Goal: Information Seeking & Learning: Learn about a topic

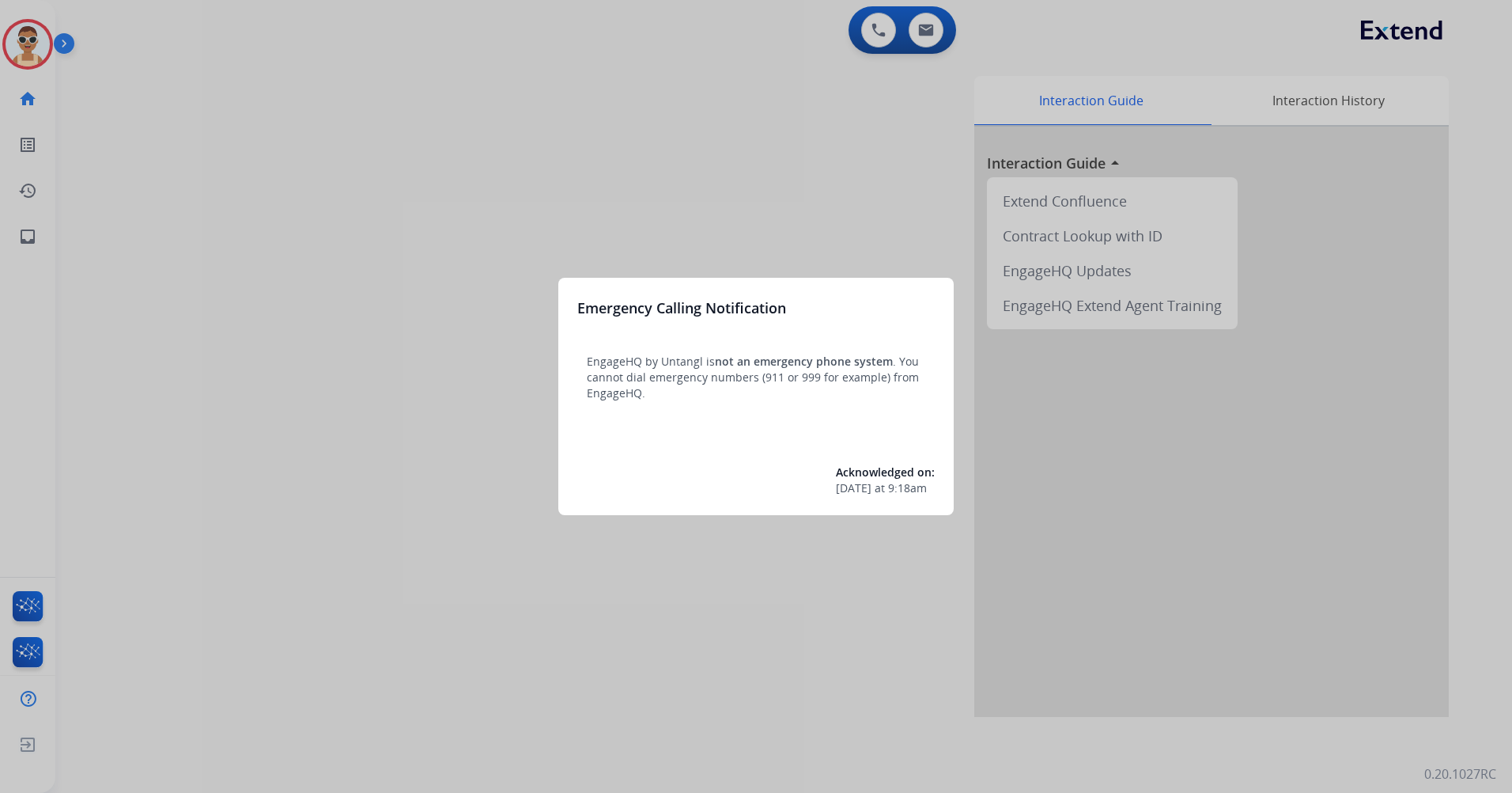
click at [500, 206] on div at bounding box center [756, 396] width 1512 height 793
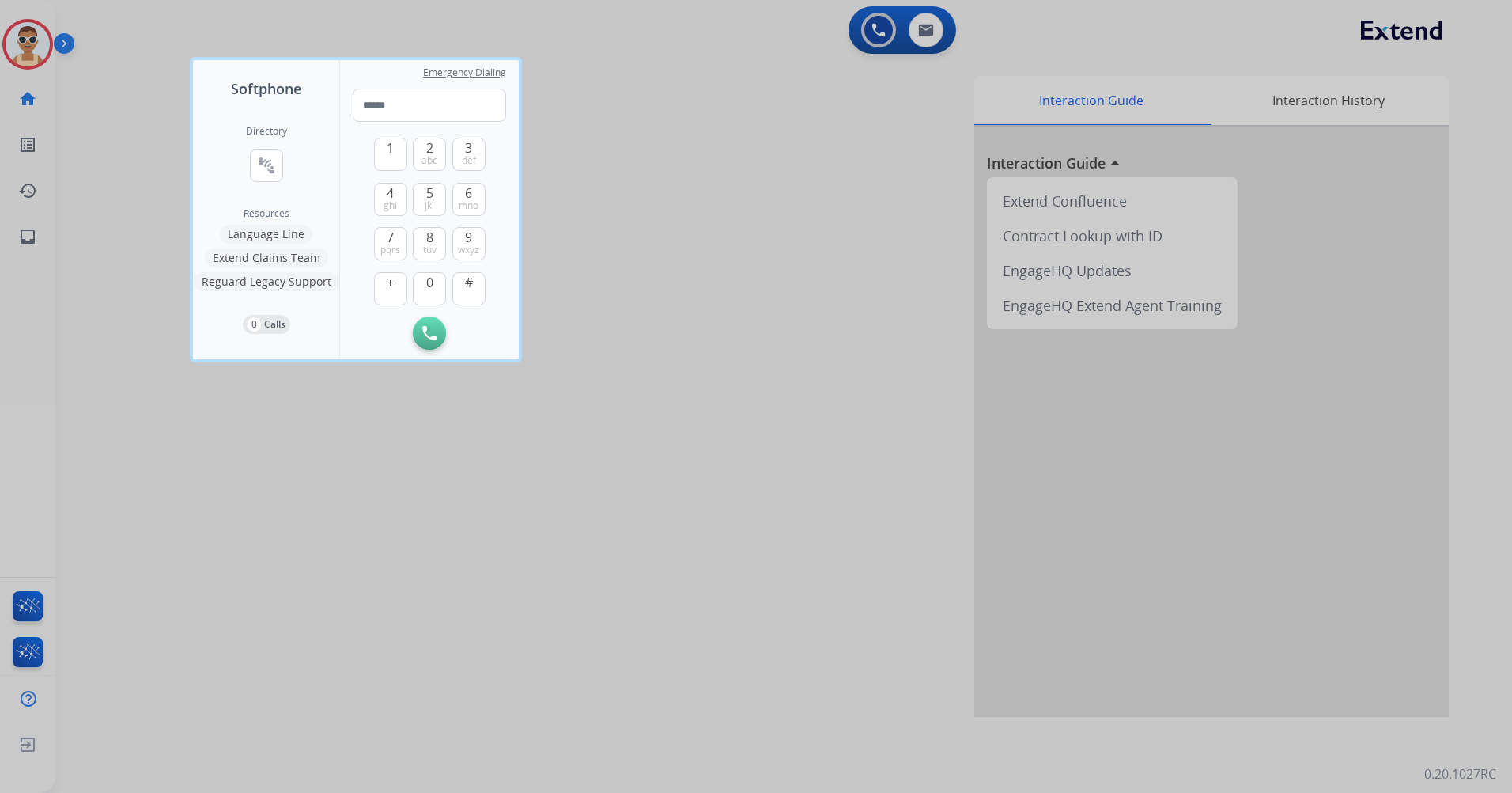
drag, startPoint x: 391, startPoint y: 578, endPoint x: 300, endPoint y: 484, distance: 130.8
click at [389, 577] on div at bounding box center [756, 396] width 1512 height 793
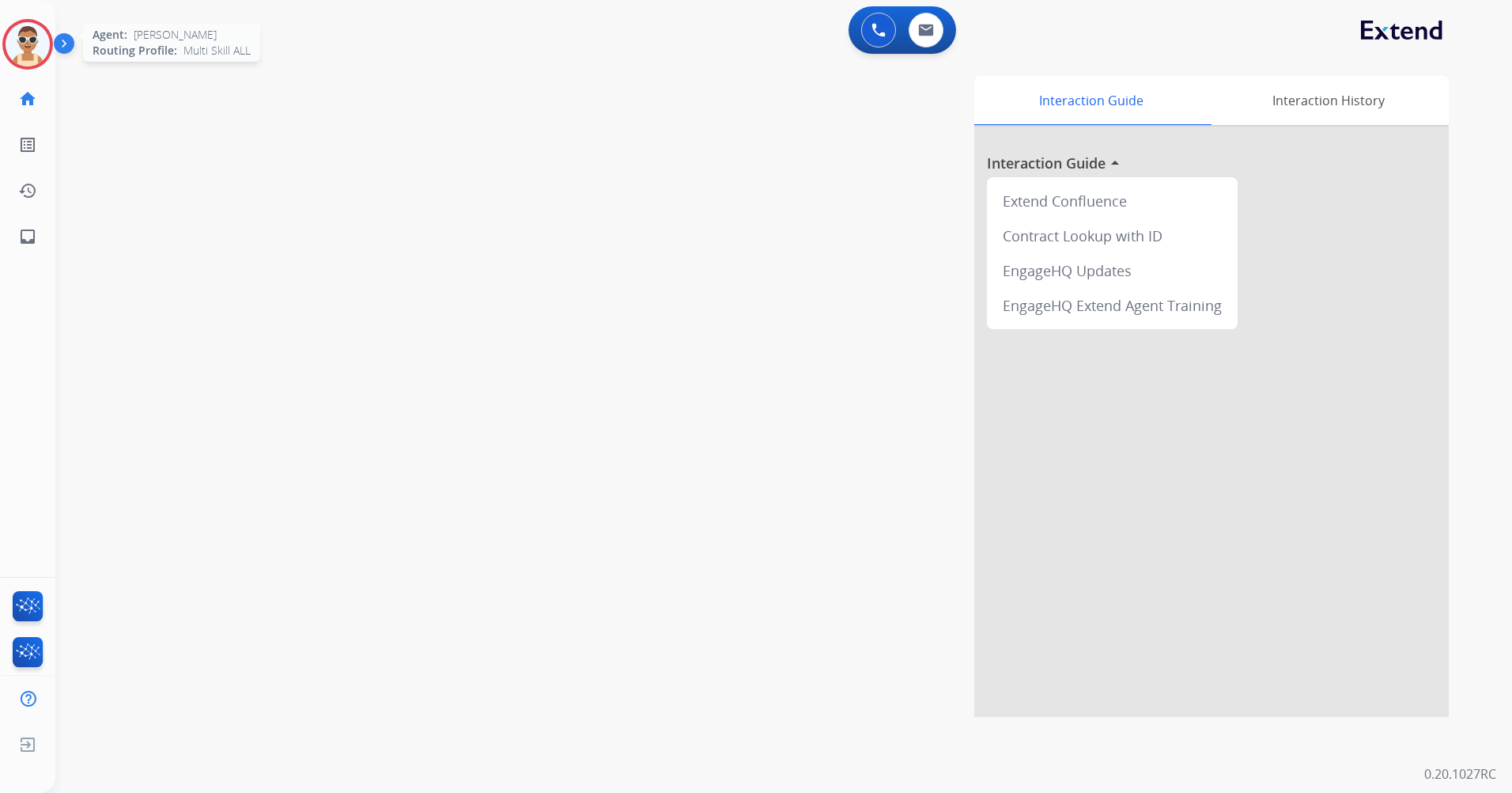
click at [22, 45] on img at bounding box center [27, 44] width 44 height 44
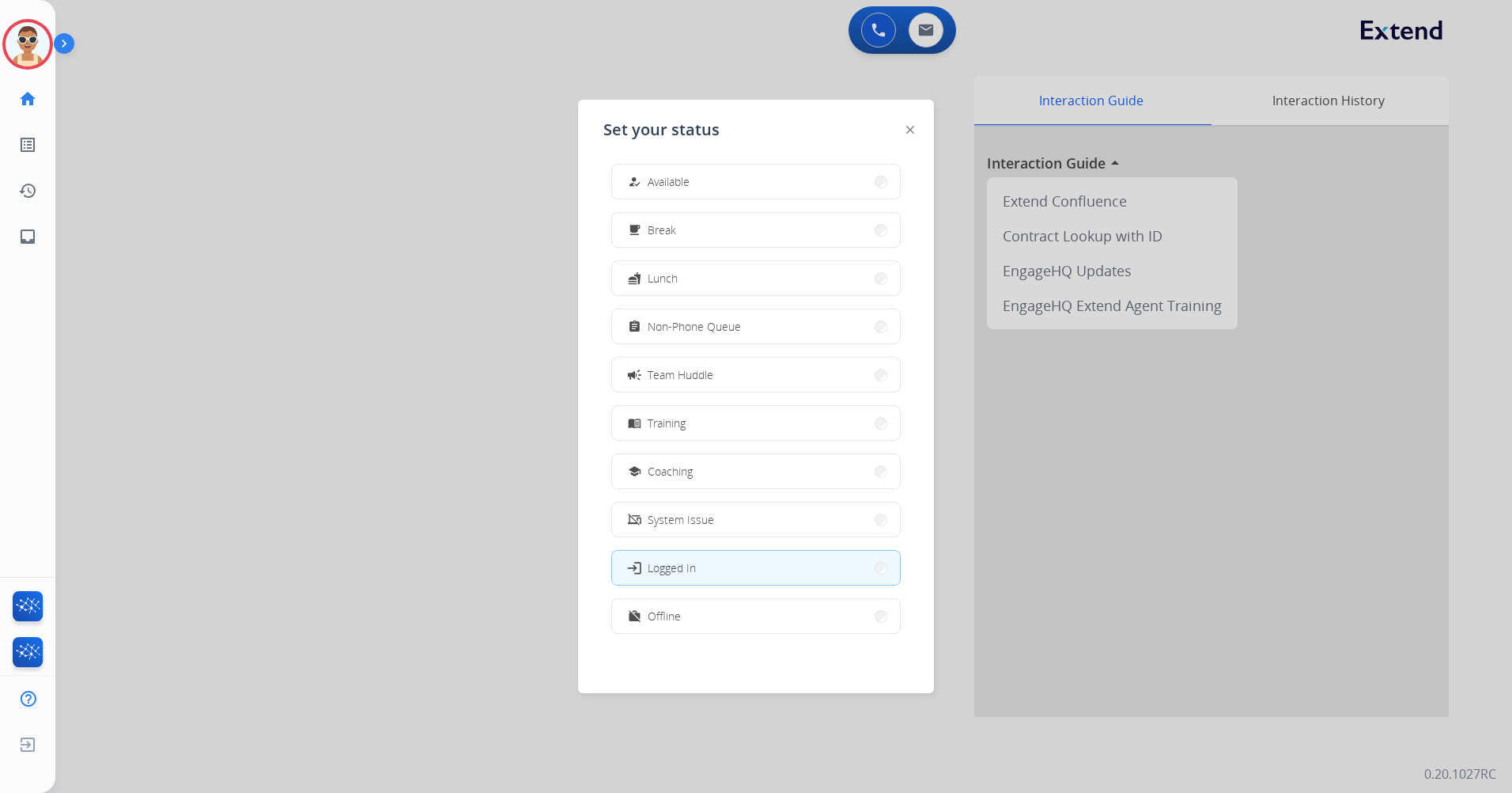
scroll to position [4, 0]
click at [779, 613] on button "work_off Offline" at bounding box center [756, 615] width 288 height 34
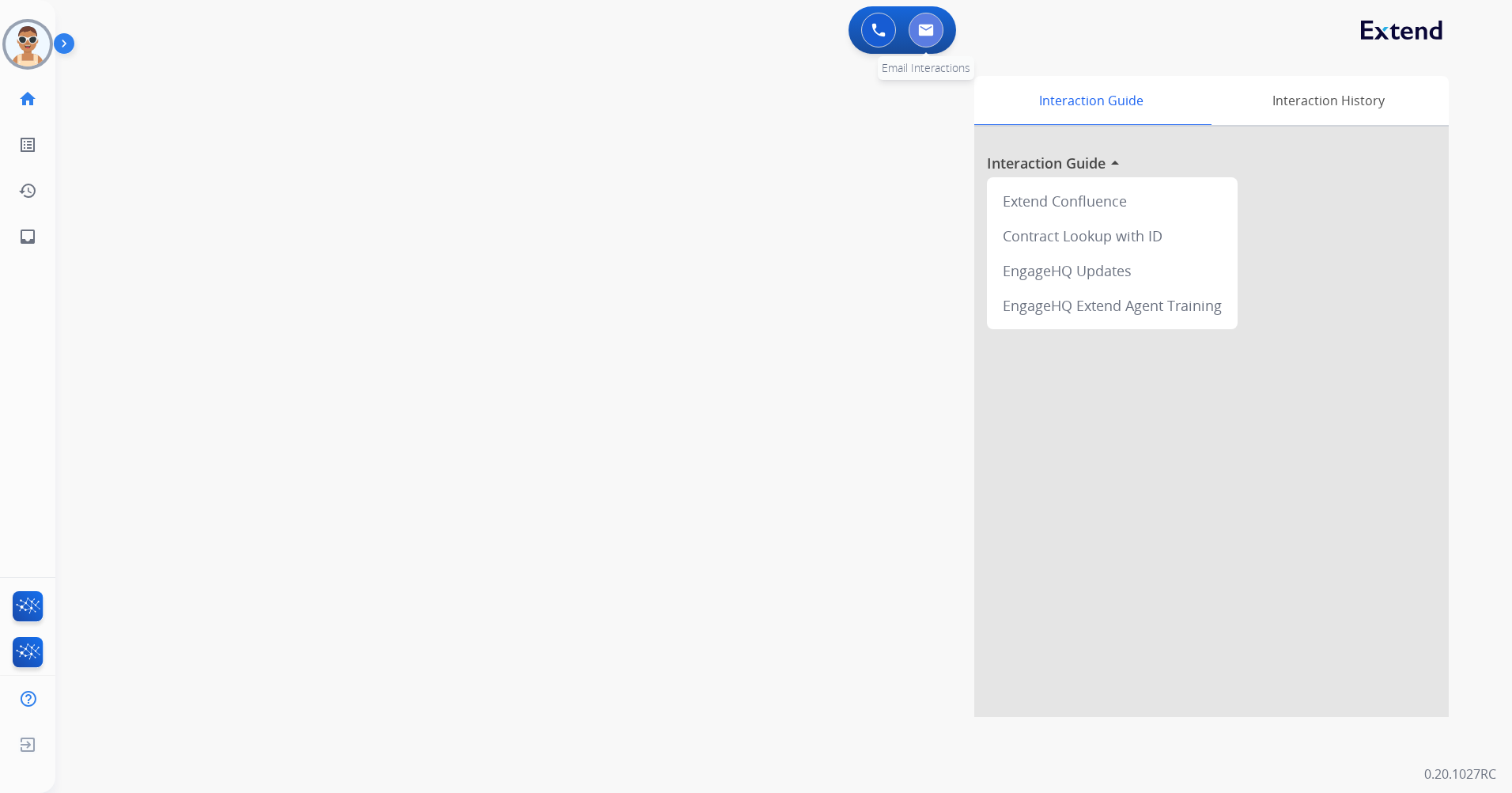
click at [920, 41] on button at bounding box center [925, 30] width 35 height 35
select select "**********"
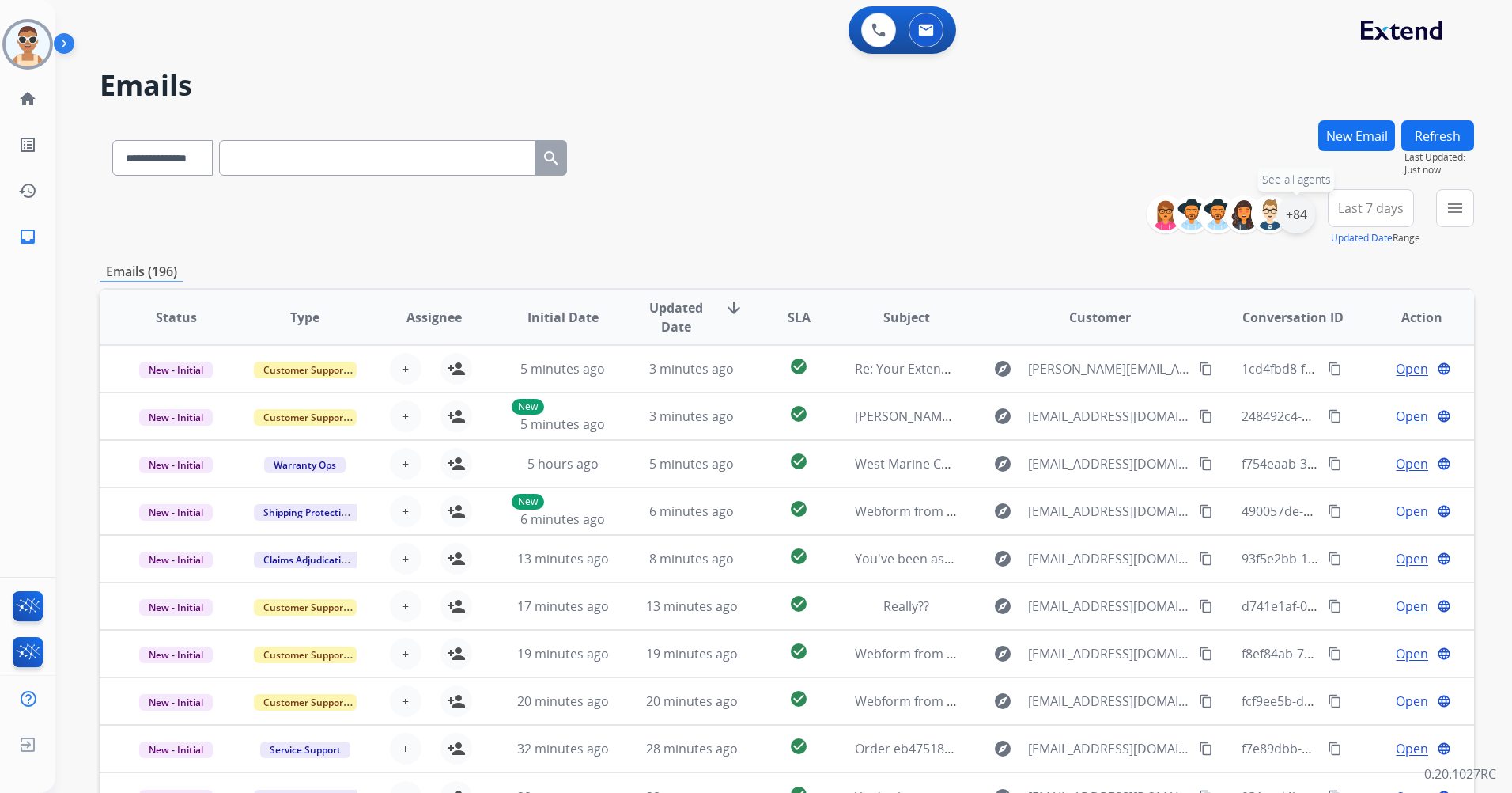
click at [1295, 207] on div "+84" at bounding box center [1296, 214] width 38 height 38
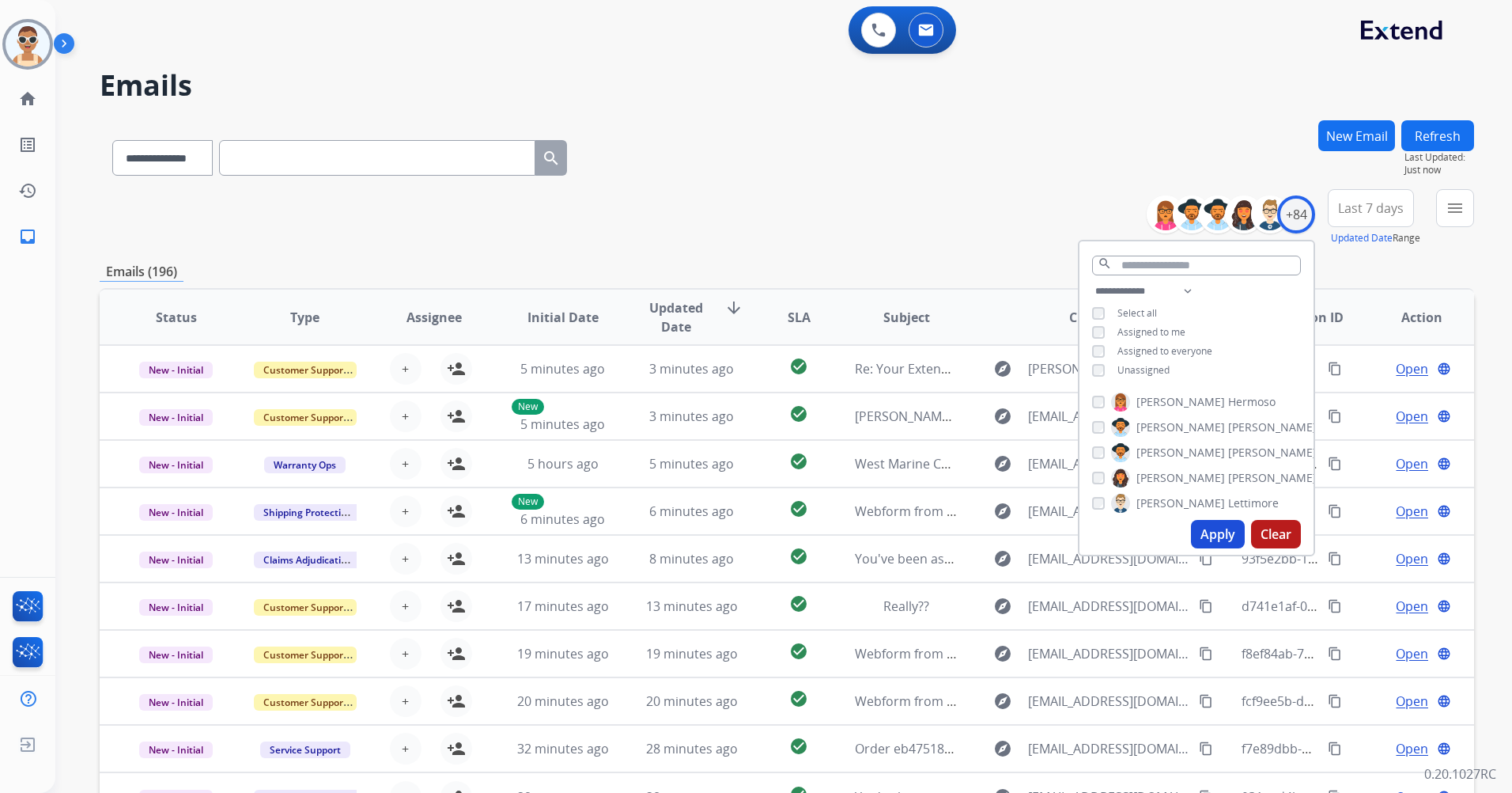
click at [1161, 325] on span "Assigned to me" at bounding box center [1151, 331] width 68 height 13
click at [1214, 534] on button "Apply" at bounding box center [1218, 534] width 54 height 29
drag, startPoint x: 1395, startPoint y: 217, endPoint x: 1344, endPoint y: 251, distance: 61.3
click at [1395, 217] on button "Last 7 days" at bounding box center [1371, 208] width 86 height 38
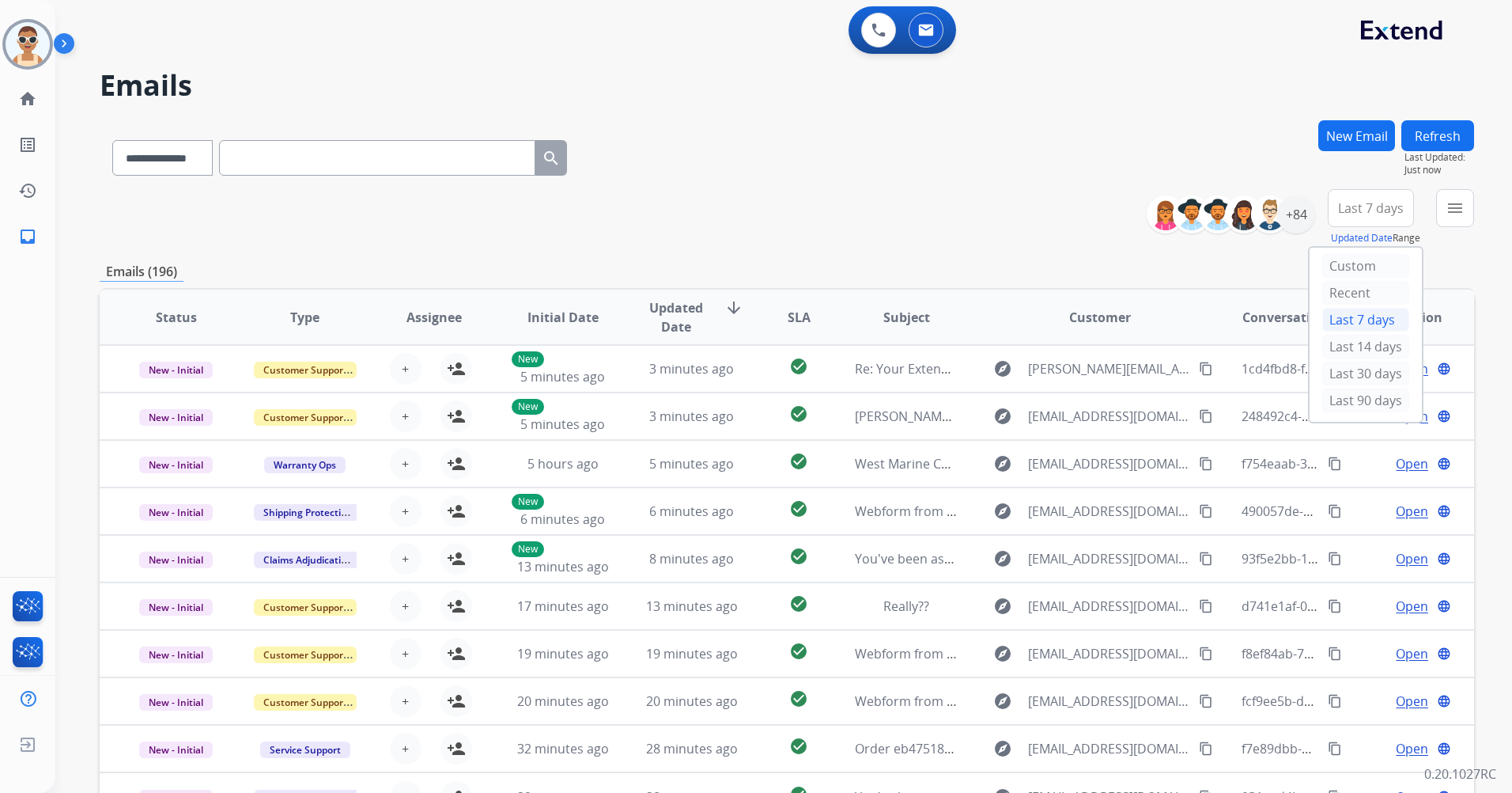
click at [1366, 401] on div "Last 90 days" at bounding box center [1365, 400] width 87 height 23
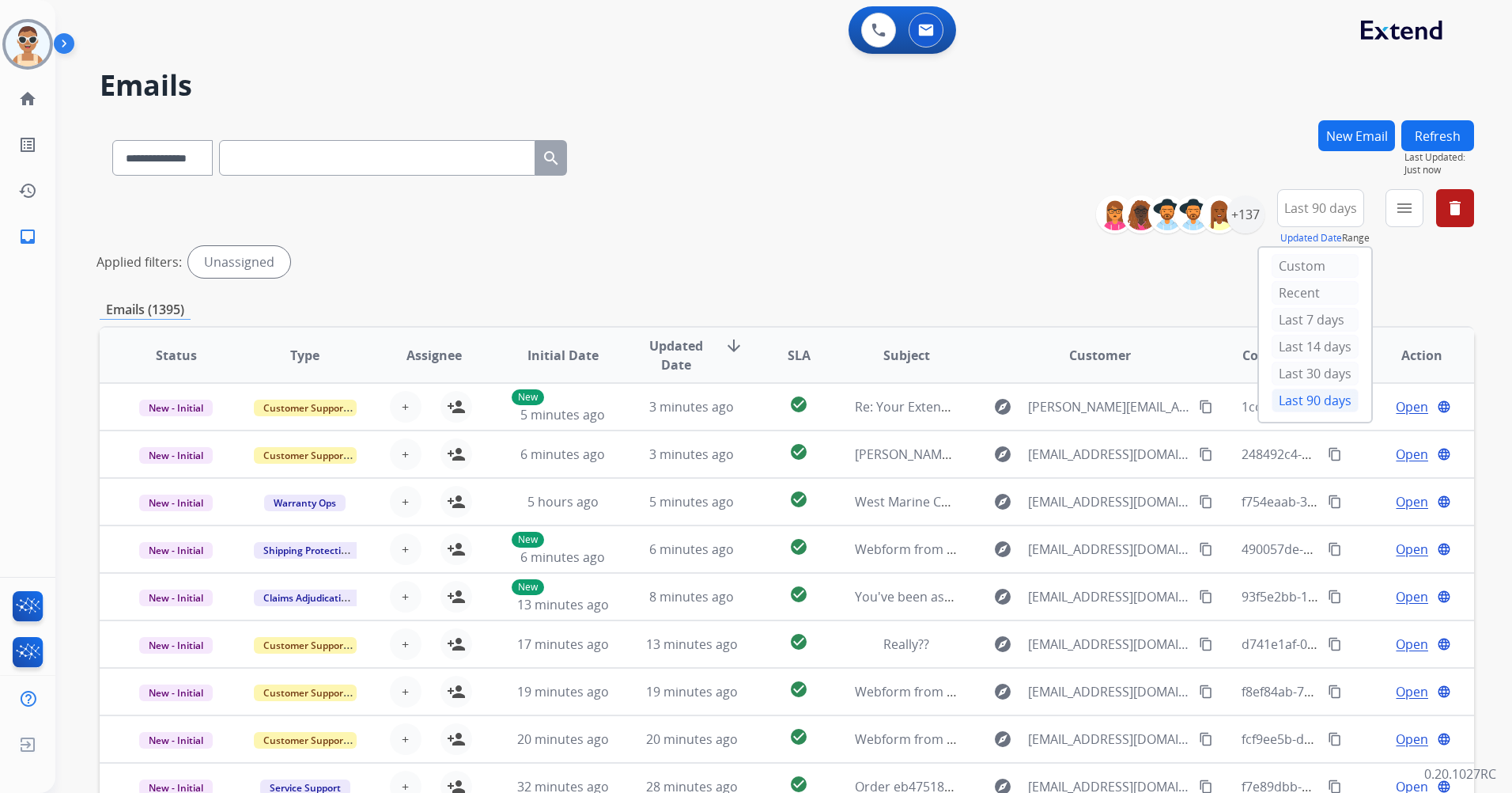
click at [1403, 217] on mat-icon "menu" at bounding box center [1404, 207] width 19 height 19
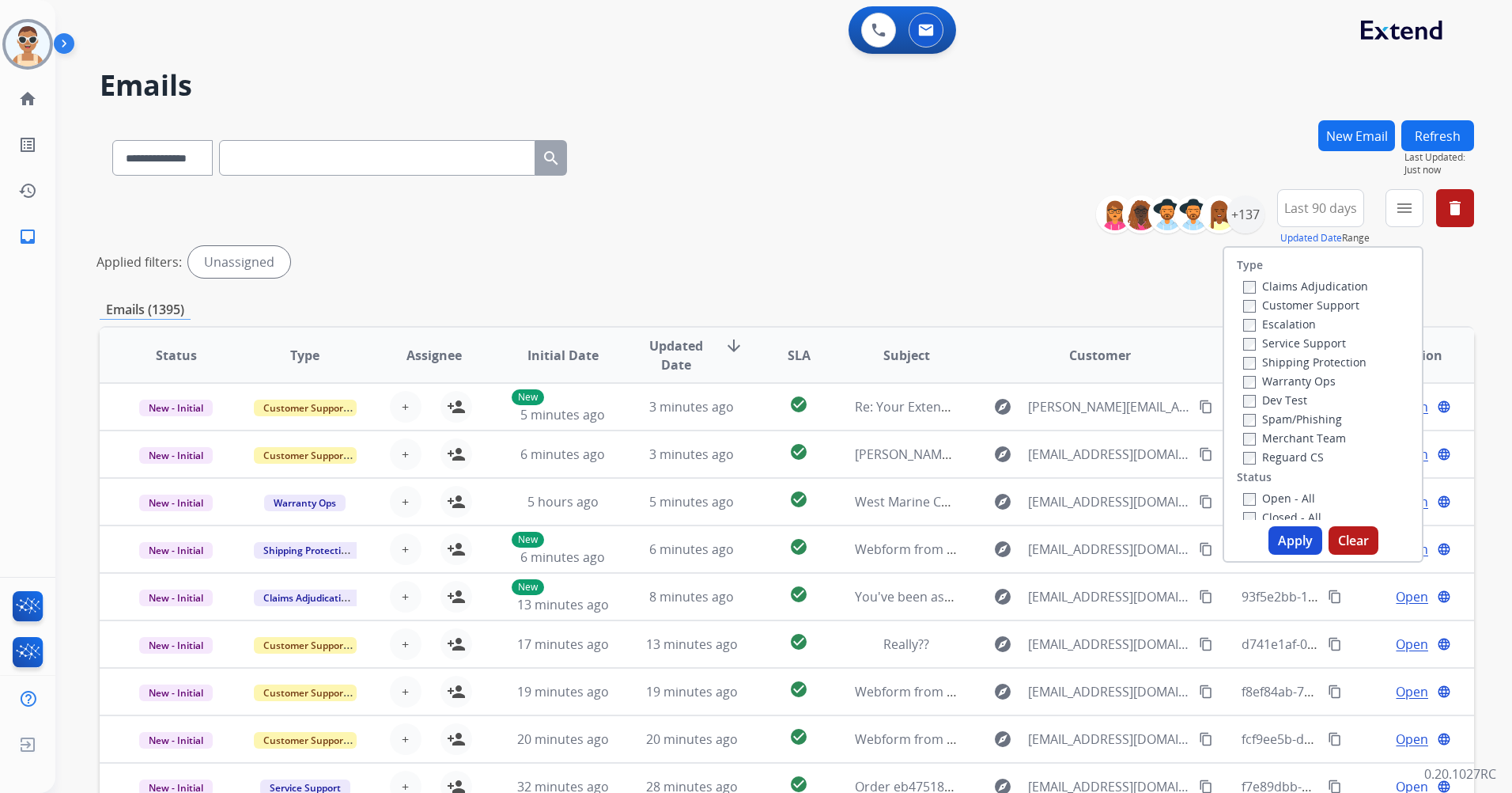
click at [1315, 305] on label "Customer Support" at bounding box center [1301, 305] width 117 height 15
click at [1324, 358] on label "Shipping Protection" at bounding box center [1305, 362] width 124 height 15
click at [1290, 458] on label "Reguard CS" at bounding box center [1283, 457] width 81 height 15
click at [1268, 494] on label "Open - All" at bounding box center [1279, 498] width 72 height 15
click at [1292, 542] on button "Apply" at bounding box center [1295, 540] width 54 height 29
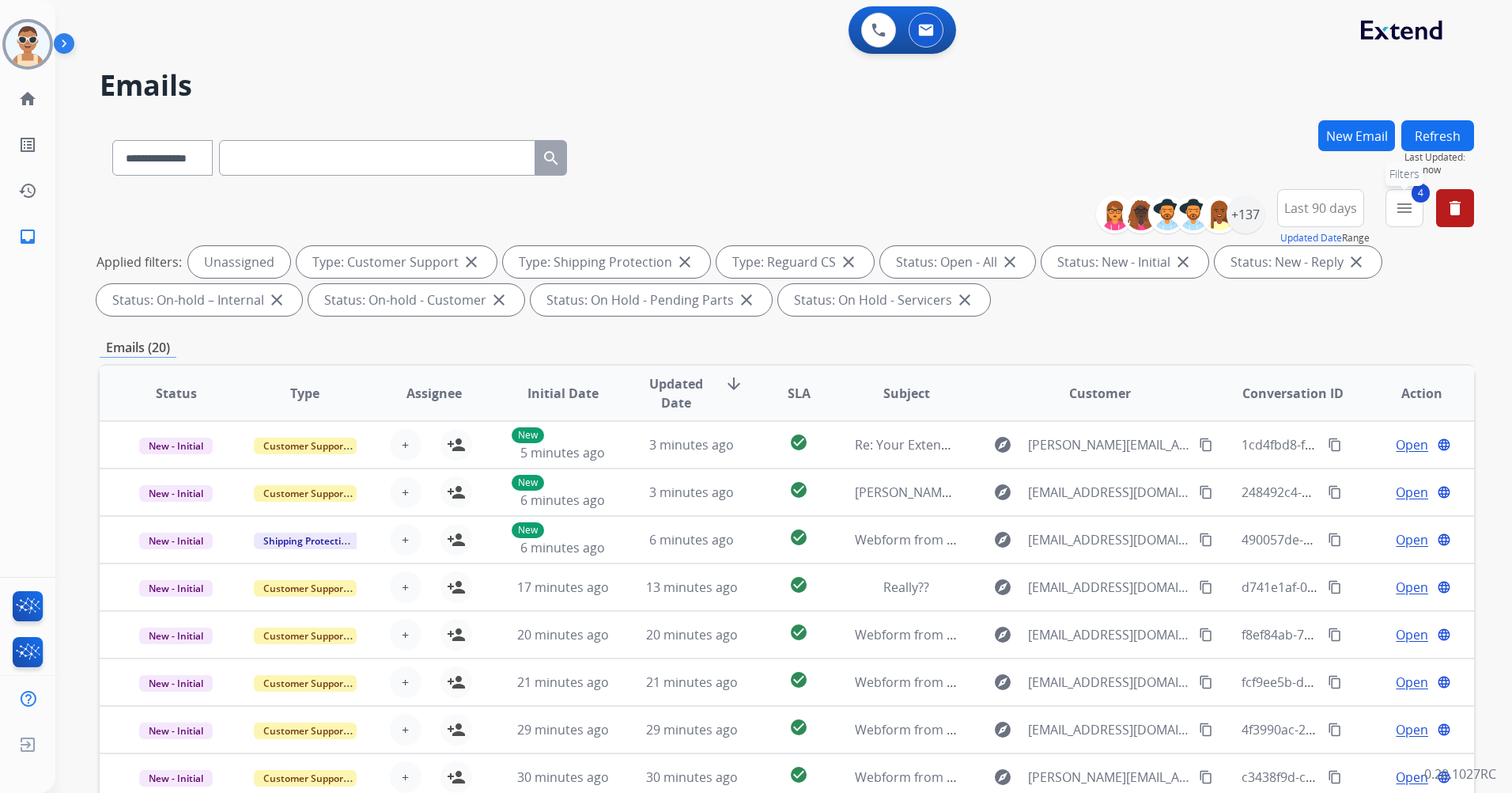
click at [1408, 225] on button "4 menu Filters" at bounding box center [1404, 208] width 38 height 38
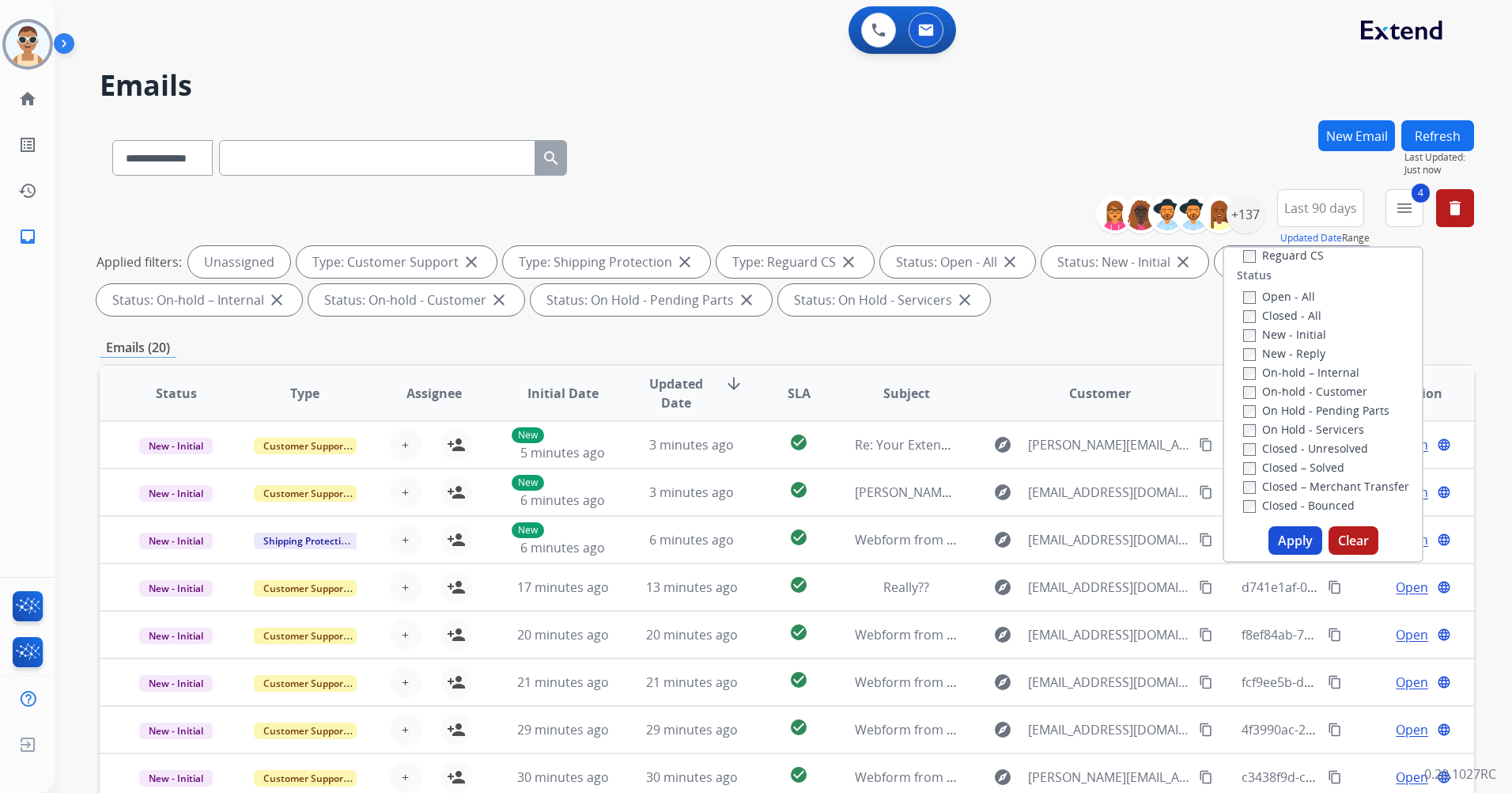
scroll to position [317, 0]
drag, startPoint x: 1282, startPoint y: 451, endPoint x: 1281, endPoint y: 461, distance: 10.0
click at [1282, 450] on label "Nearing SLA" at bounding box center [1284, 450] width 83 height 15
click at [1273, 452] on label "Nearing SLA" at bounding box center [1284, 450] width 83 height 15
click at [1276, 469] on label "Past SLA" at bounding box center [1274, 469] width 64 height 15
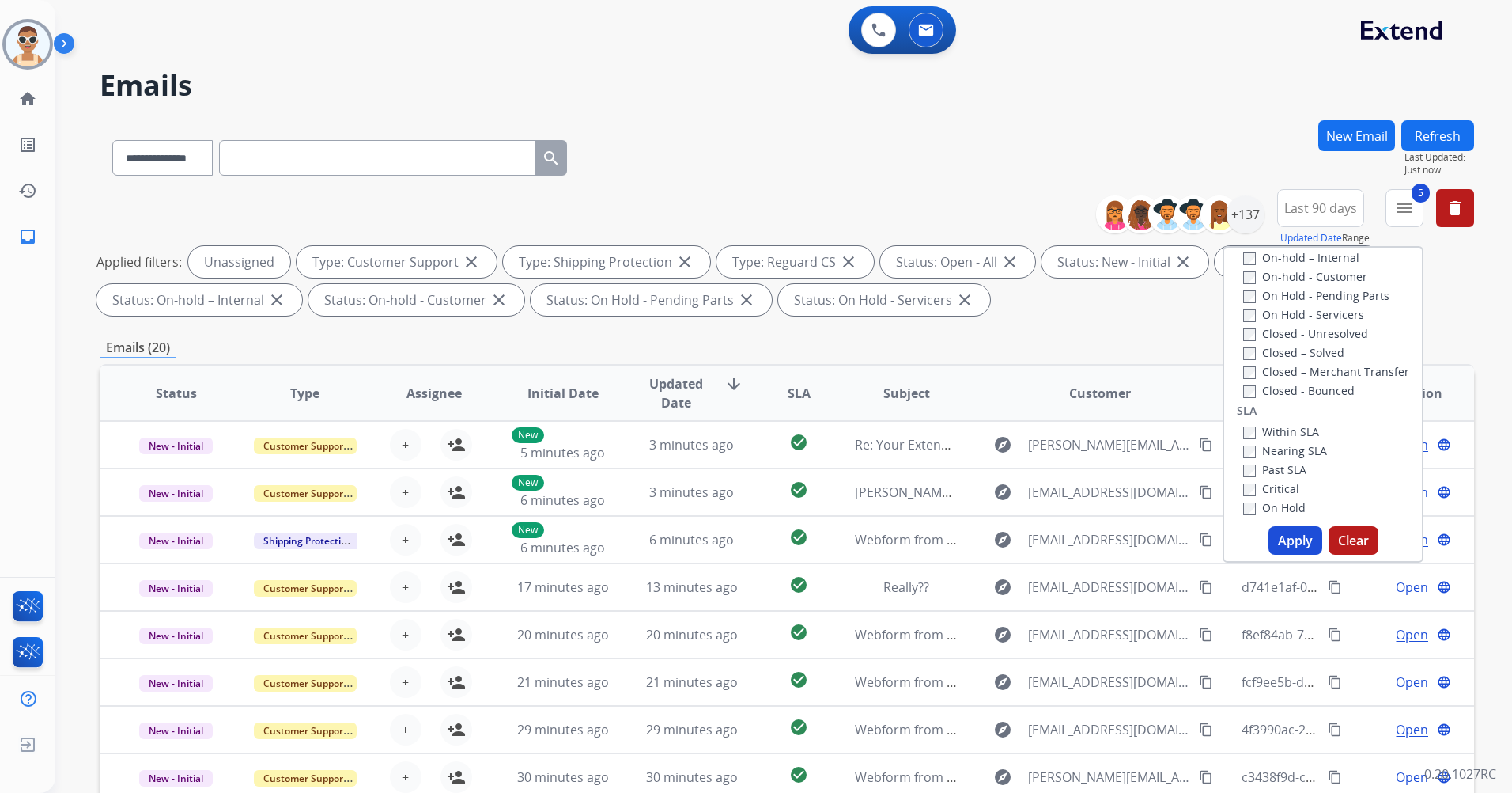
click at [1278, 480] on div "Critical" at bounding box center [1284, 487] width 83 height 19
click at [1273, 488] on label "Critical" at bounding box center [1271, 488] width 56 height 15
click at [1280, 536] on button "Apply" at bounding box center [1295, 540] width 54 height 29
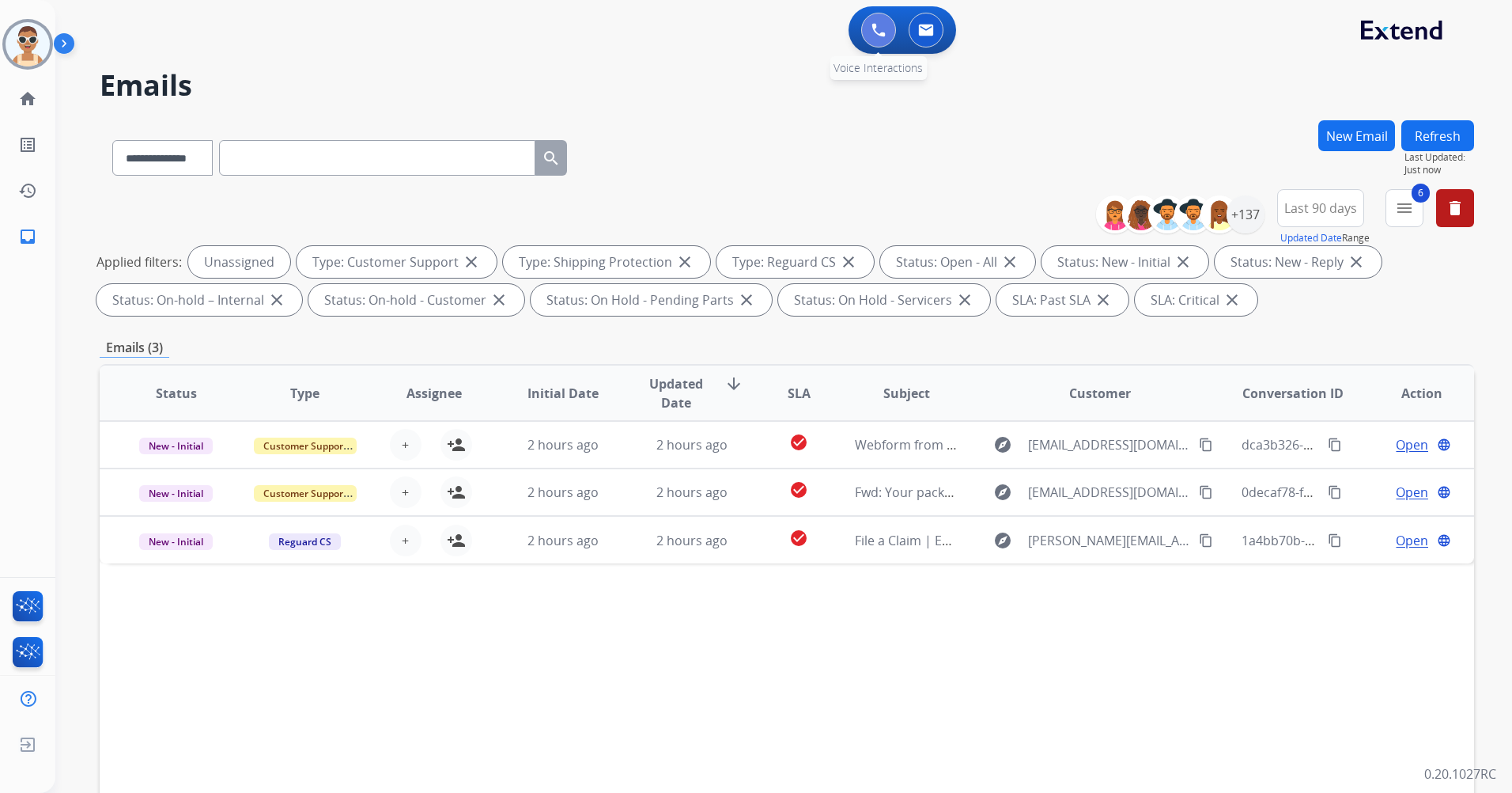
click at [872, 26] on img at bounding box center [879, 30] width 14 height 14
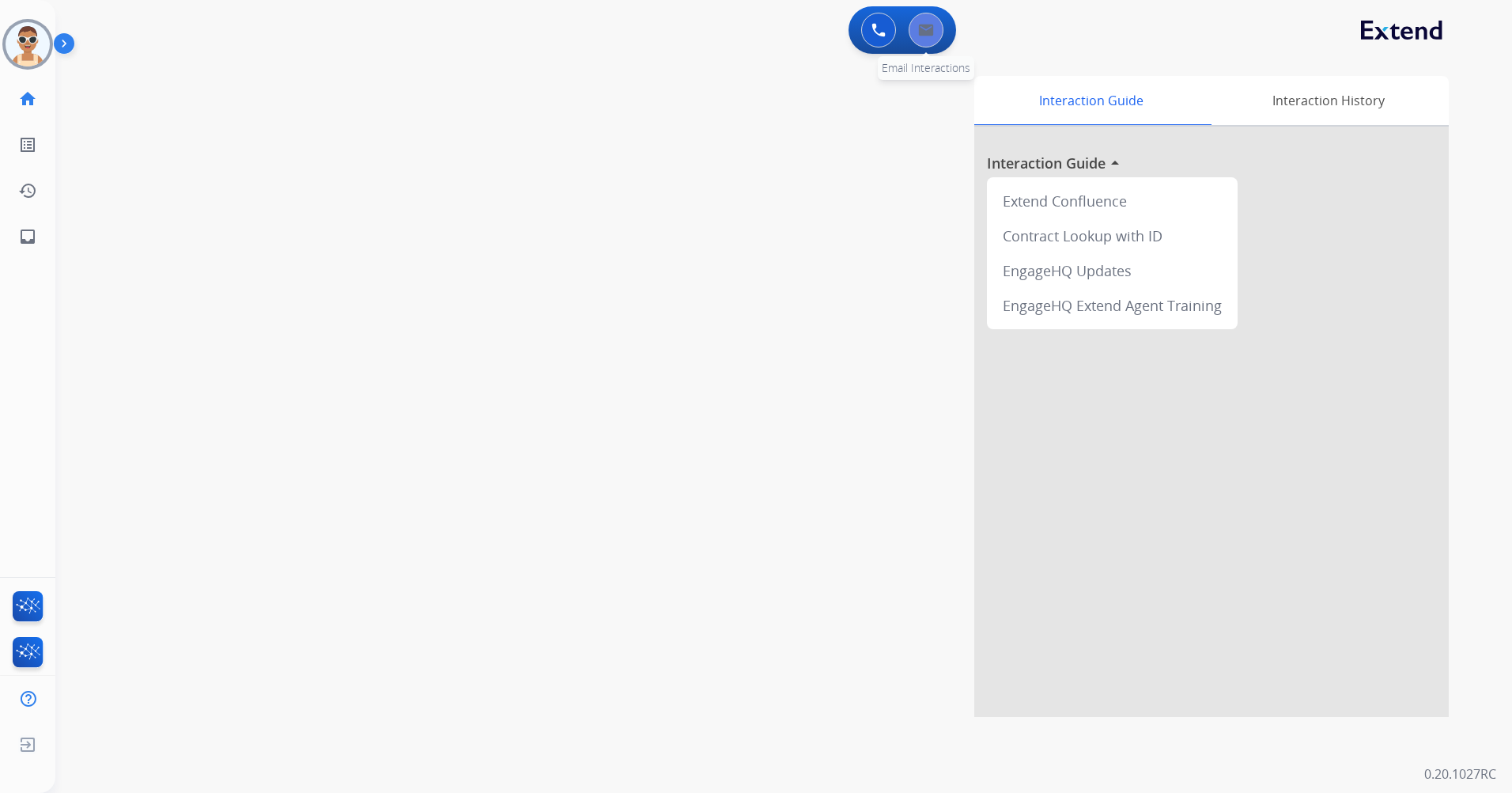
click at [934, 32] on button at bounding box center [925, 30] width 35 height 35
select select "**********"
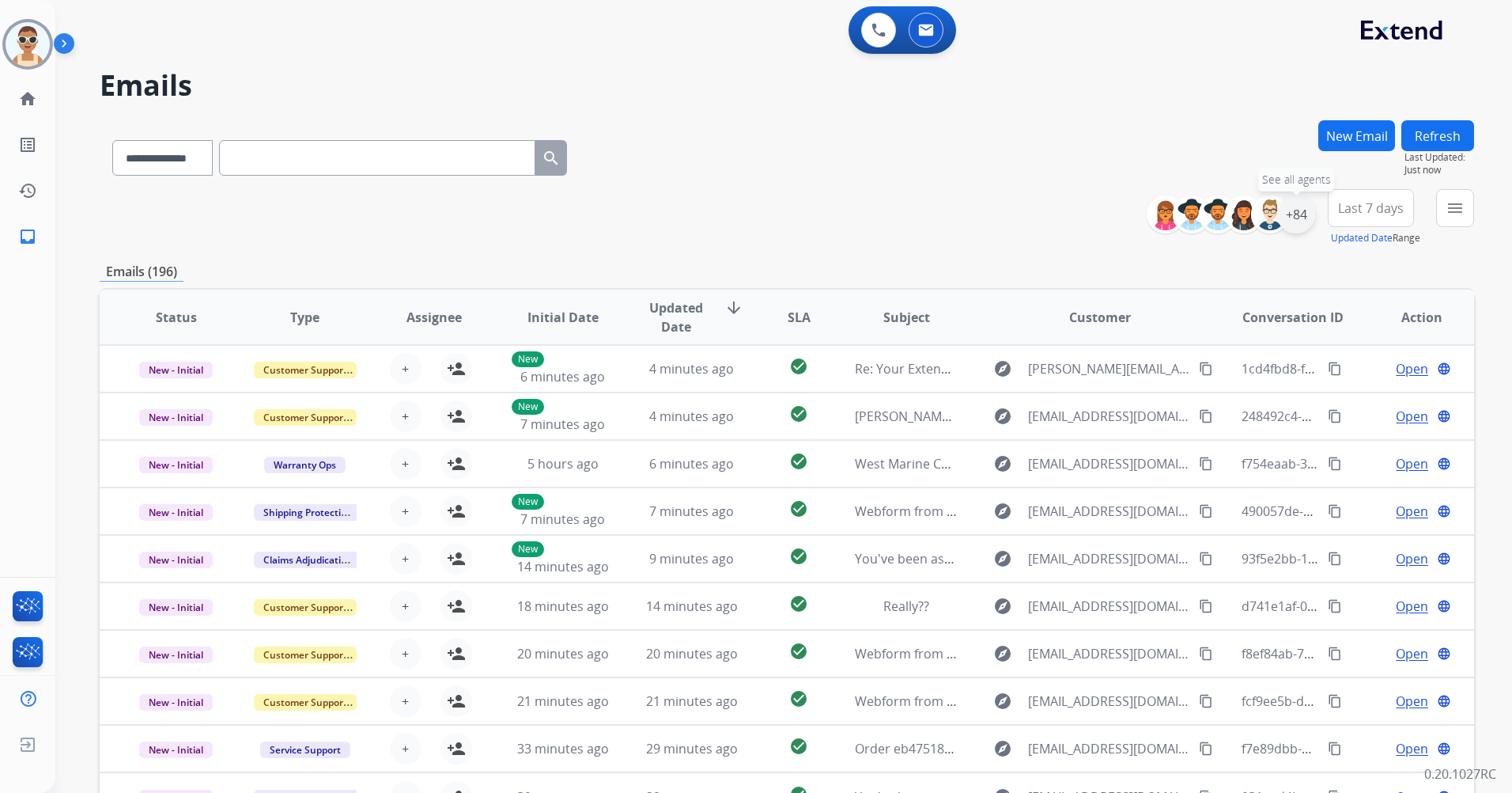
click at [1292, 202] on div "+84" at bounding box center [1296, 214] width 38 height 38
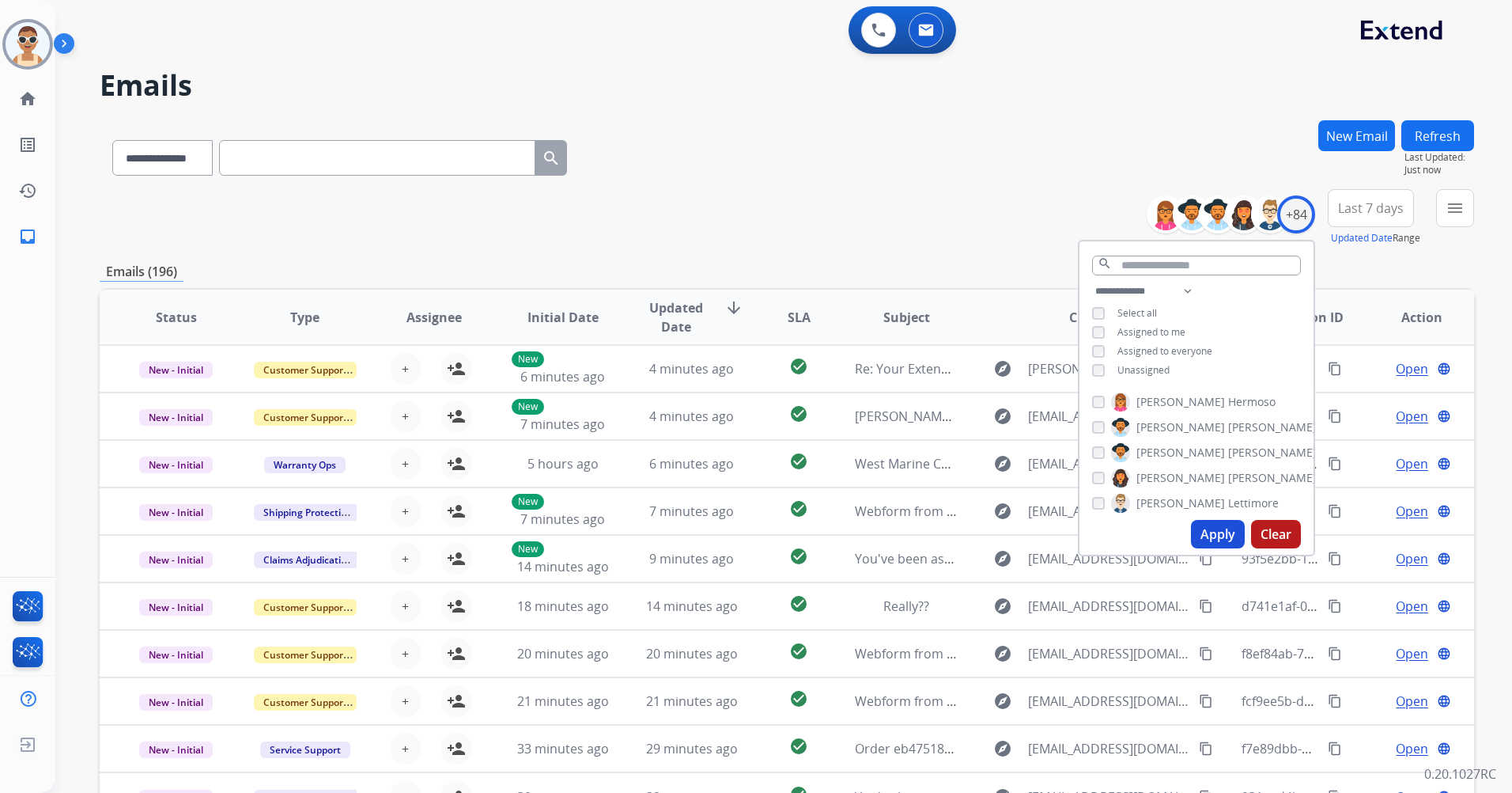
click at [1174, 327] on span "Assigned to me" at bounding box center [1151, 331] width 68 height 13
click at [1153, 368] on span "Unassigned" at bounding box center [1143, 370] width 52 height 13
click at [1183, 291] on select "**********" at bounding box center [1147, 291] width 109 height 19
select select "**********"
click at [1092, 282] on select "**********" at bounding box center [1147, 291] width 109 height 19
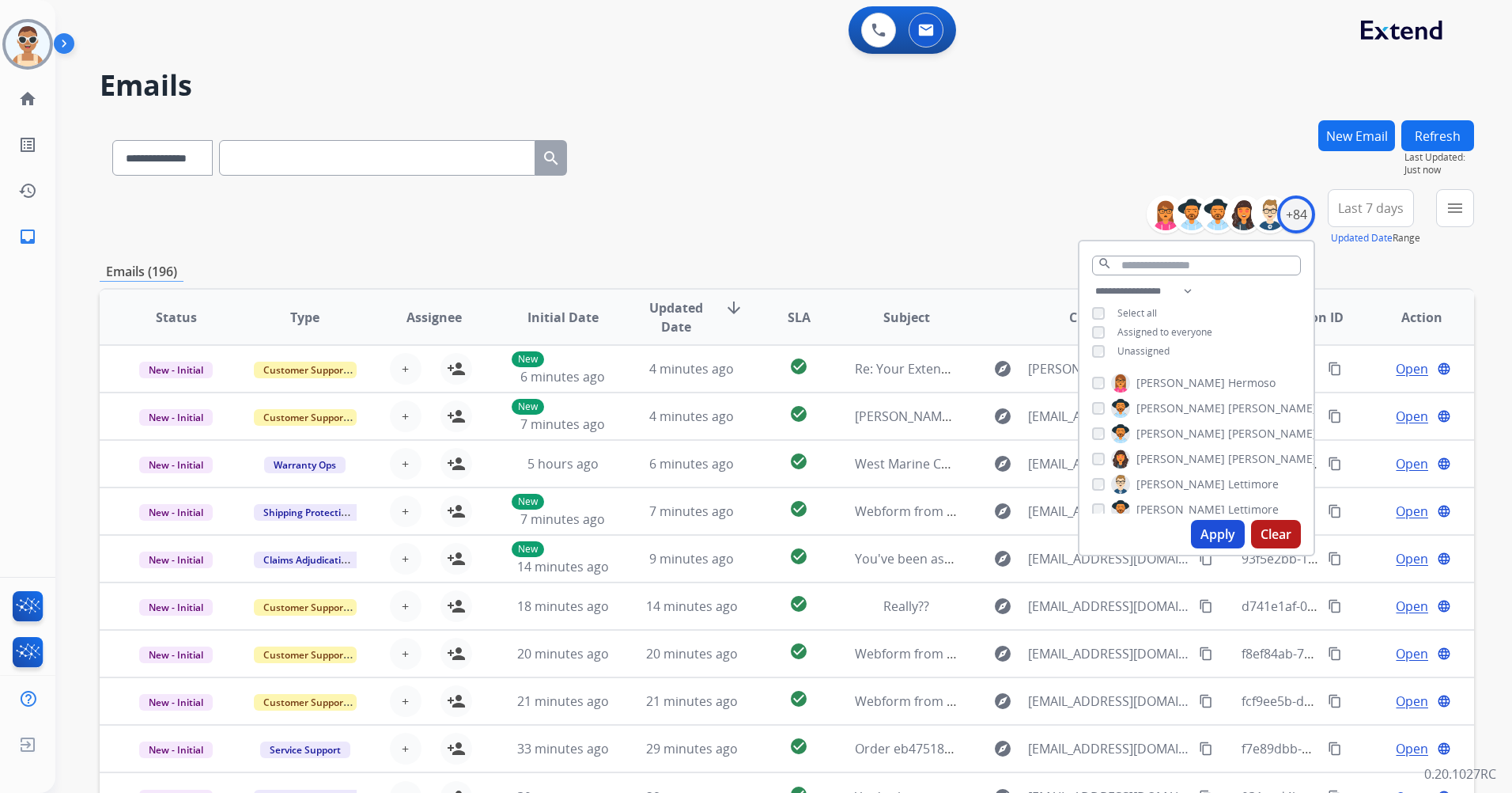
click at [1180, 330] on span "Assigned to everyone" at bounding box center [1165, 331] width 95 height 13
click at [1206, 526] on button "Apply" at bounding box center [1218, 534] width 54 height 29
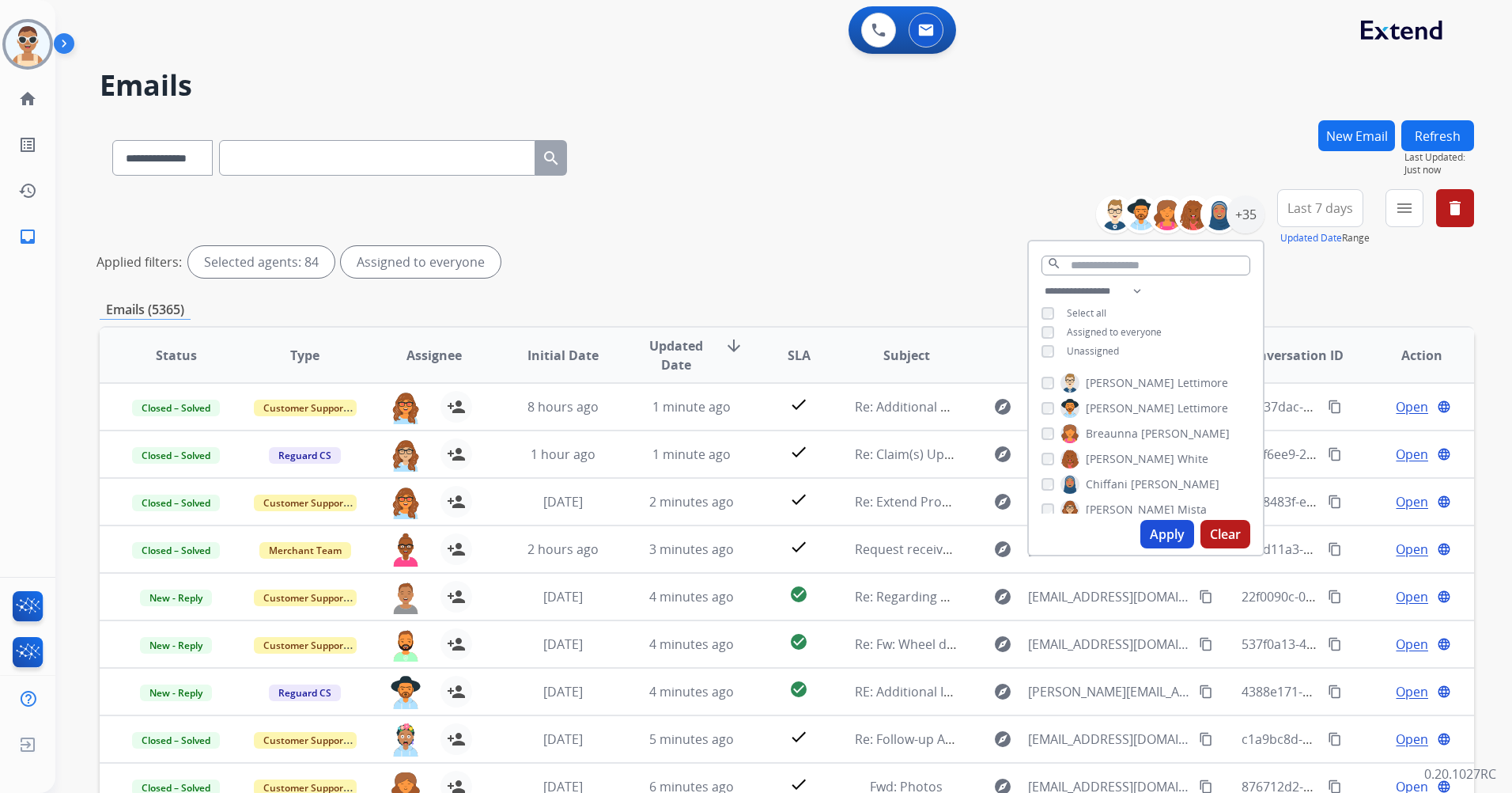
click at [1162, 538] on button "Apply" at bounding box center [1168, 534] width 54 height 29
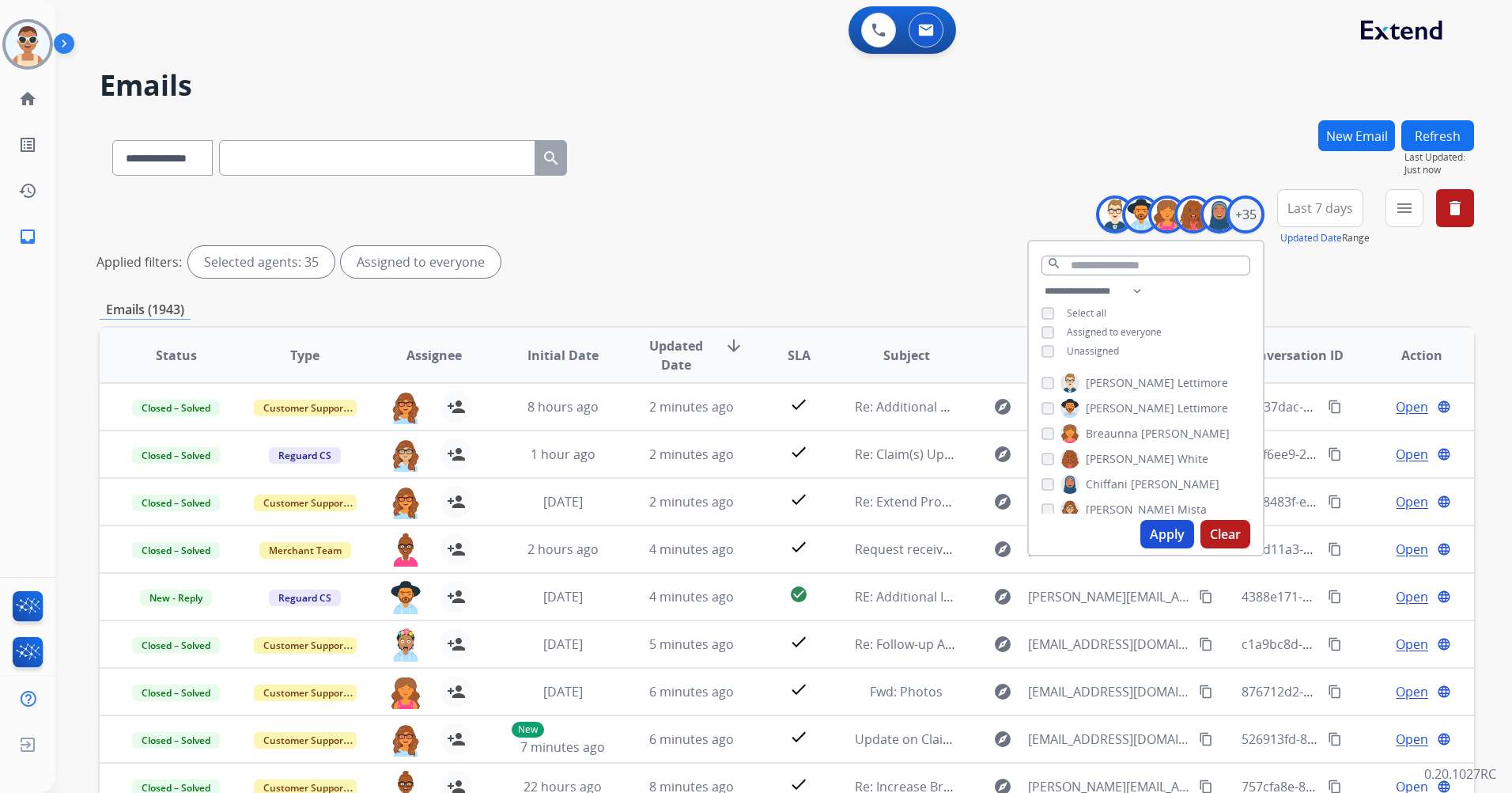
click at [1301, 221] on button "Last 7 days" at bounding box center [1320, 208] width 86 height 38
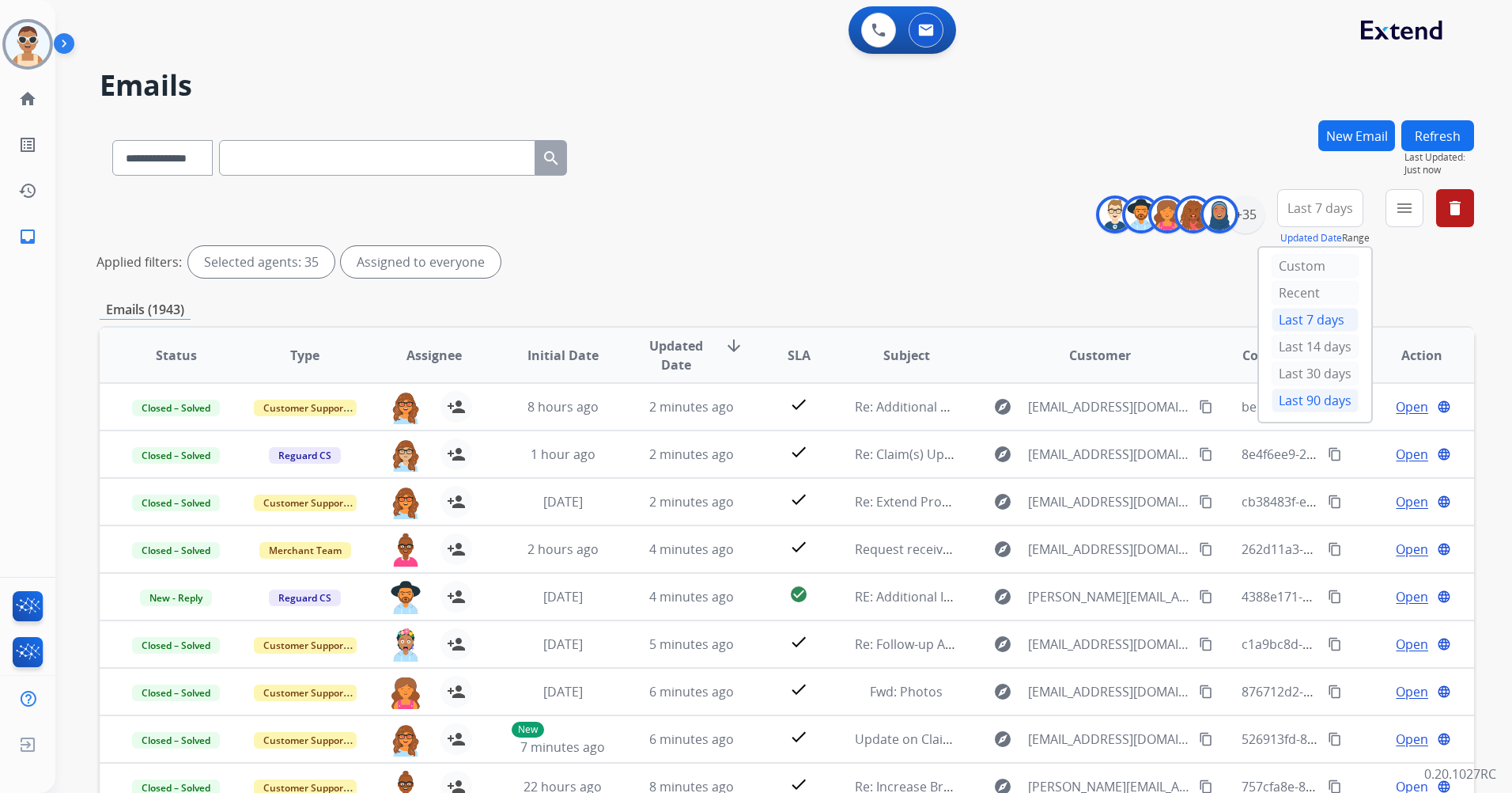
click at [1313, 405] on div "Last 90 days" at bounding box center [1315, 400] width 87 height 23
click at [1405, 214] on mat-icon "menu" at bounding box center [1404, 207] width 19 height 19
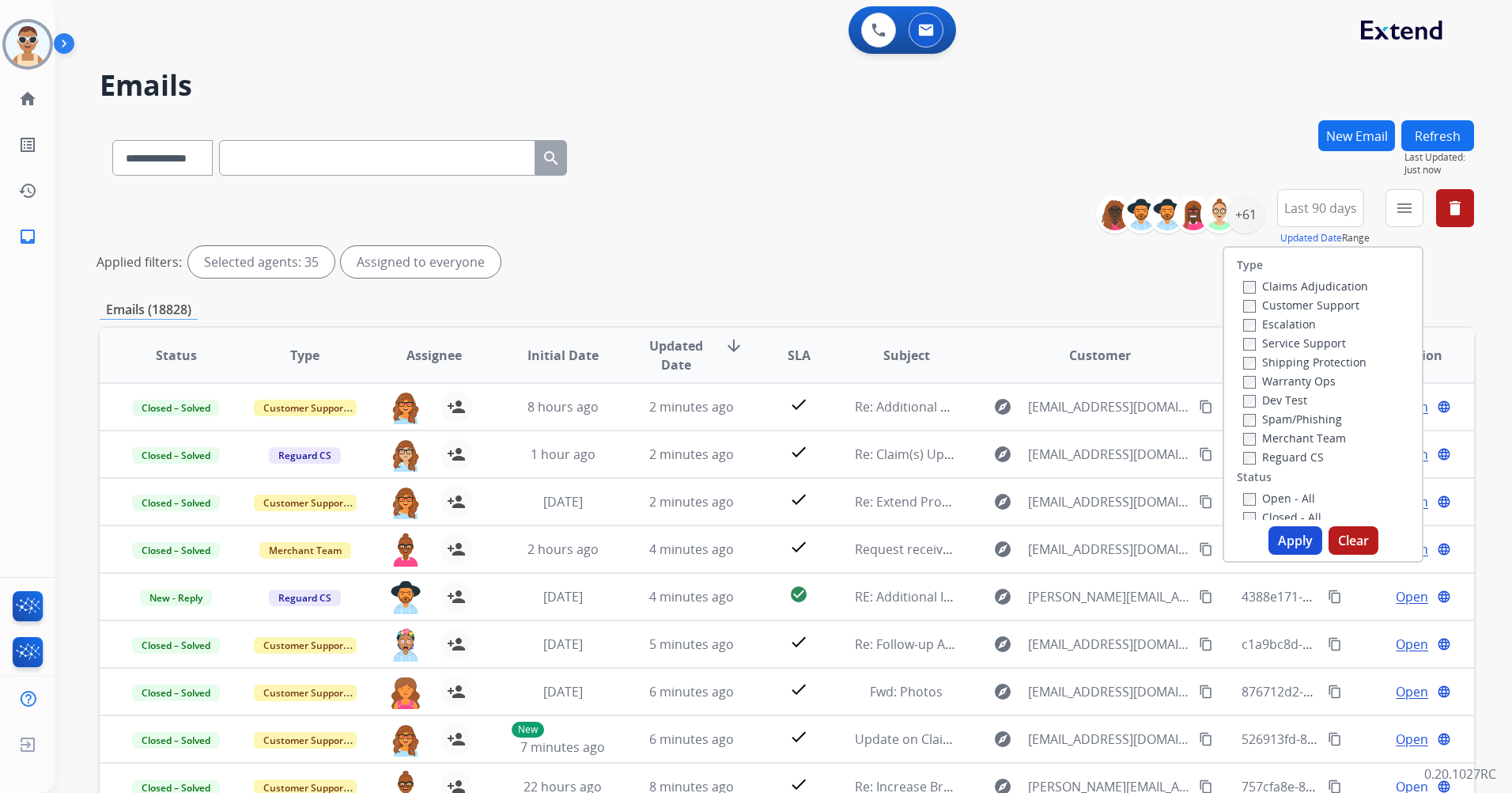
click at [1335, 307] on label "Customer Support" at bounding box center [1301, 305] width 117 height 15
click at [1332, 364] on label "Shipping Protection" at bounding box center [1305, 362] width 124 height 15
drag, startPoint x: 1304, startPoint y: 449, endPoint x: 1335, endPoint y: 434, distance: 34.4
click at [1304, 449] on div "Reguard CS" at bounding box center [1305, 456] width 125 height 19
click at [1310, 452] on label "Reguard CS" at bounding box center [1283, 457] width 81 height 15
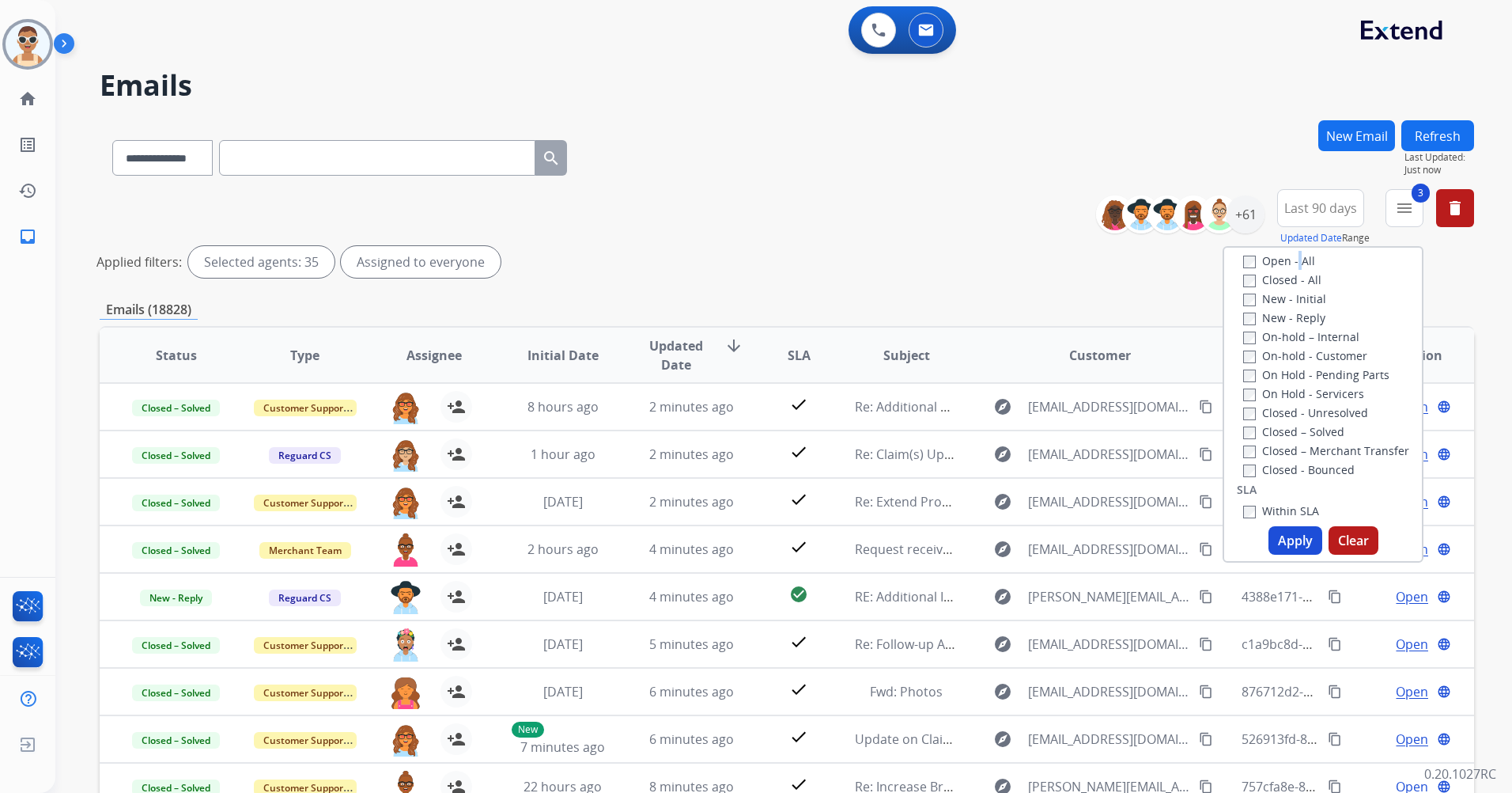
click at [1288, 258] on div "Type Claims Adjudication Customer Support Escalation Service Support Shipping P…" at bounding box center [1323, 383] width 197 height 272
click at [1300, 547] on button "Apply" at bounding box center [1295, 540] width 54 height 29
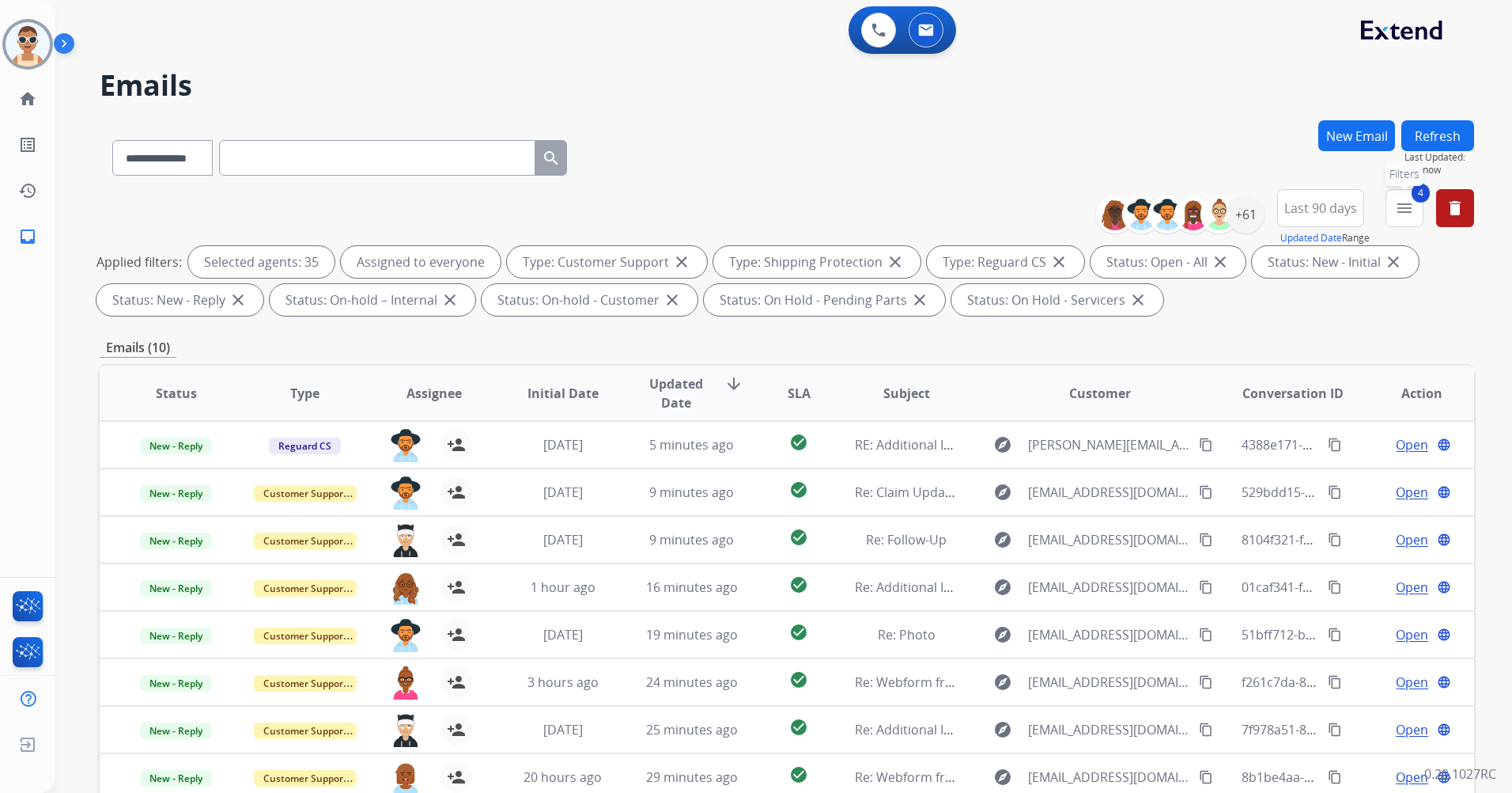
click at [1401, 214] on mat-icon "menu" at bounding box center [1404, 207] width 19 height 19
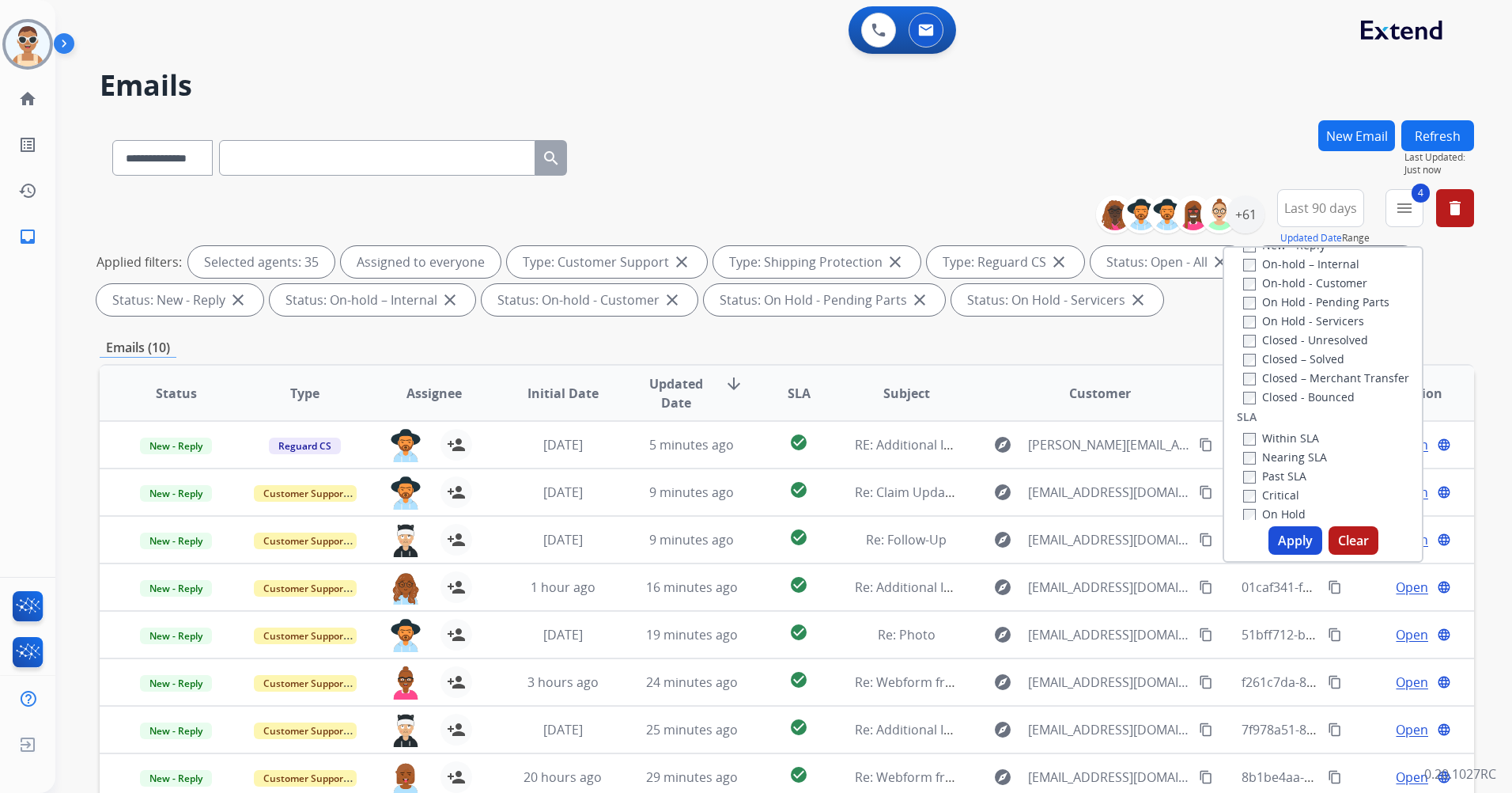
scroll to position [437, 0]
click at [1282, 350] on label "Past SLA" at bounding box center [1274, 349] width 64 height 15
click at [1280, 370] on label "Critical" at bounding box center [1271, 368] width 56 height 15
click at [1296, 547] on button "Apply" at bounding box center [1295, 540] width 54 height 29
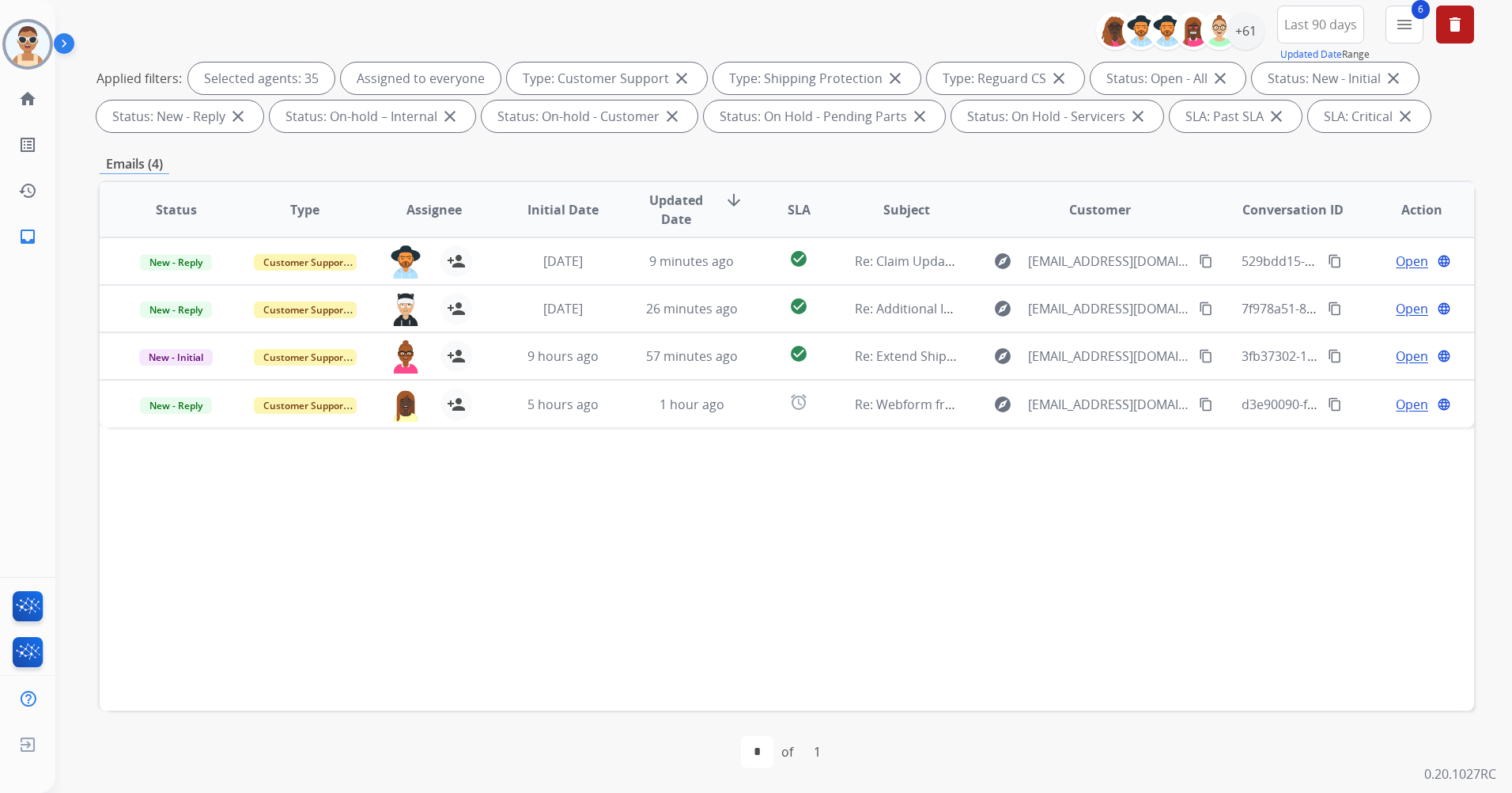
scroll to position [0, 0]
